Goal: Use online tool/utility: Use online tool/utility

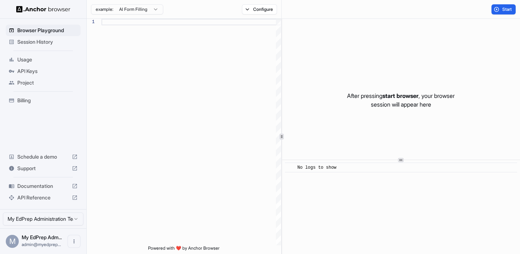
scroll to position [65, 0]
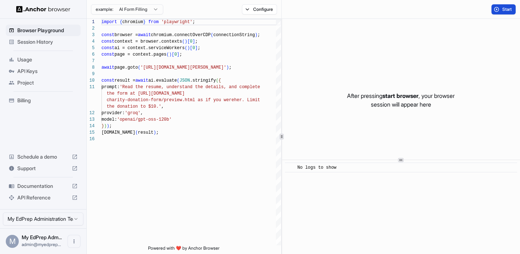
click at [501, 11] on button "Start" at bounding box center [504, 9] width 24 height 10
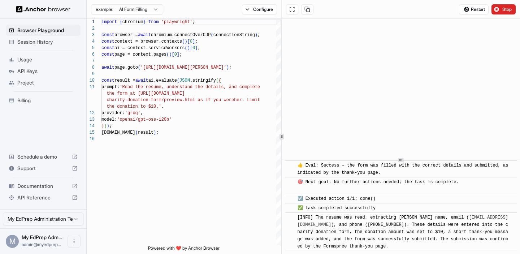
scroll to position [455, 0]
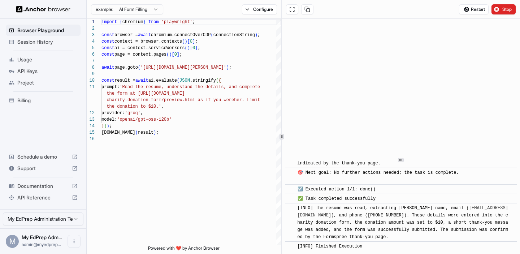
click at [28, 41] on span "Session History" at bounding box center [47, 41] width 60 height 7
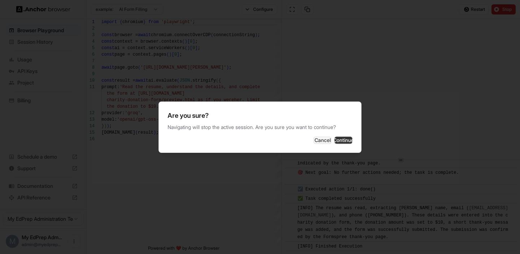
click at [335, 142] on button "Continue" at bounding box center [344, 140] width 18 height 7
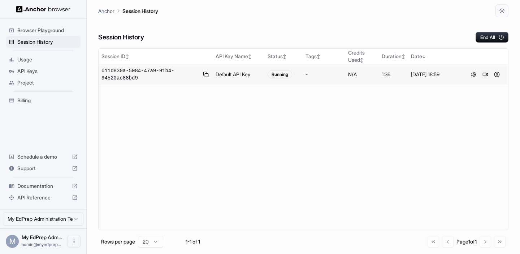
click at [486, 74] on button at bounding box center [485, 74] width 9 height 9
click at [487, 39] on button "End All" at bounding box center [492, 37] width 33 height 11
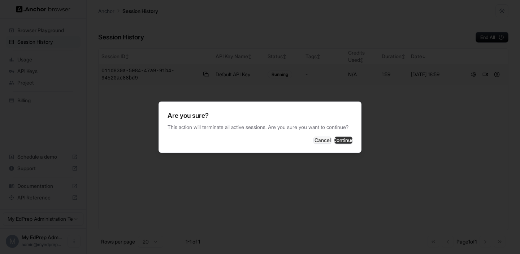
click at [338, 142] on button "Continue" at bounding box center [344, 140] width 18 height 7
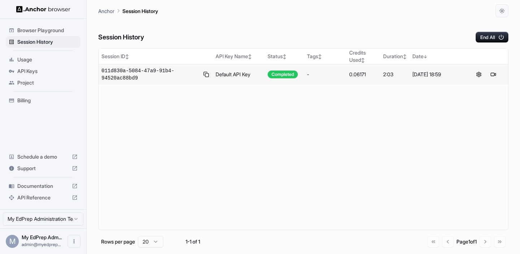
click at [50, 33] on span "Browser Playground" at bounding box center [47, 30] width 60 height 7
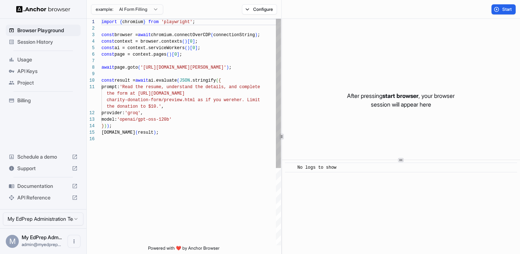
scroll to position [65, 0]
click at [177, 65] on div "import { chromium } from 'playwright' ; const browser = await chromium.connectO…" at bounding box center [192, 191] width 180 height 344
click at [175, 65] on div "import { chromium } from 'playwright' ; const browser = await chromium.connectO…" at bounding box center [192, 191] width 180 height 344
drag, startPoint x: 176, startPoint y: 66, endPoint x: 247, endPoint y: 66, distance: 71.2
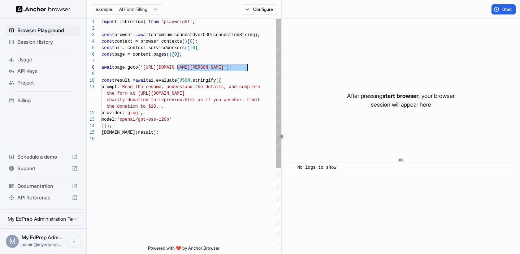
click at [247, 66] on div "import { chromium } from 'playwright' ; const browser = await chromium.connectO…" at bounding box center [192, 191] width 180 height 344
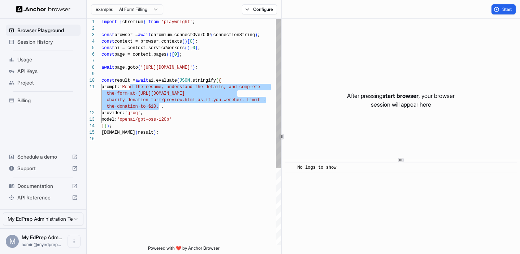
drag, startPoint x: 130, startPoint y: 87, endPoint x: 160, endPoint y: 107, distance: 35.9
click at [160, 107] on div "import { chromium } from 'playwright' ; const browser = await chromium.connectO…" at bounding box center [192, 191] width 180 height 344
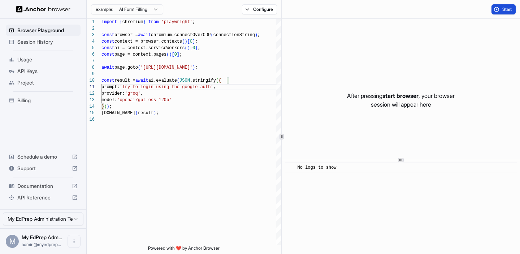
type textarea "**********"
click at [508, 8] on span "Start" at bounding box center [508, 10] width 10 height 6
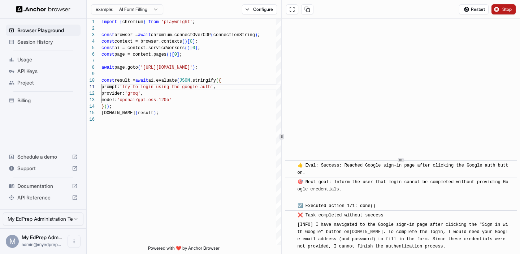
scroll to position [944, 0]
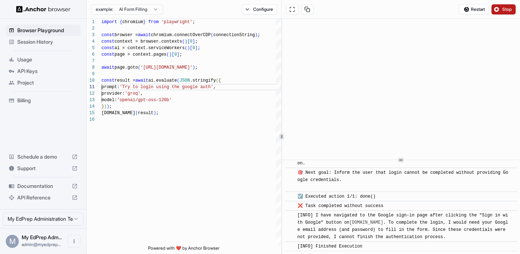
click at [503, 9] on span "Stop" at bounding box center [508, 10] width 10 height 6
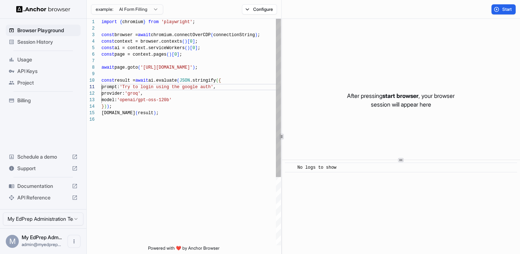
click at [186, 112] on div "import { chromium } from 'playwright' ; const browser = await chromium.connectO…" at bounding box center [192, 181] width 180 height 324
